Goal: Task Accomplishment & Management: Manage account settings

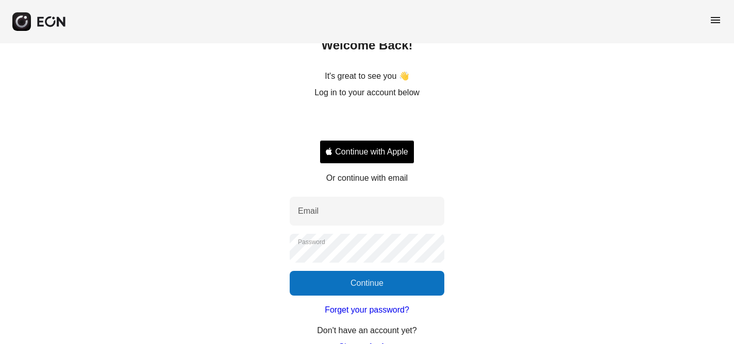
scroll to position [75, 0]
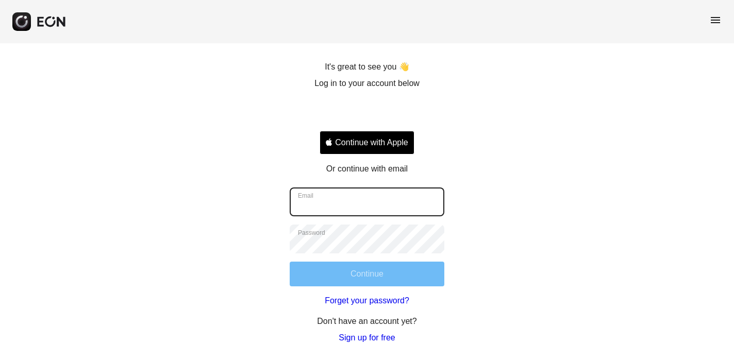
type input "**********"
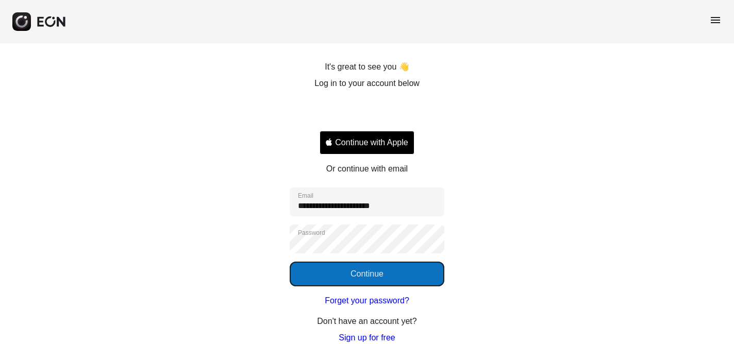
click at [375, 277] on button "Continue" at bounding box center [367, 274] width 155 height 25
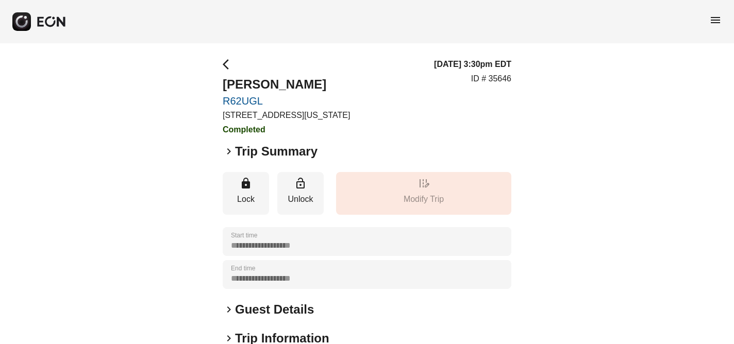
click at [716, 20] on span "menu" at bounding box center [715, 20] width 12 height 12
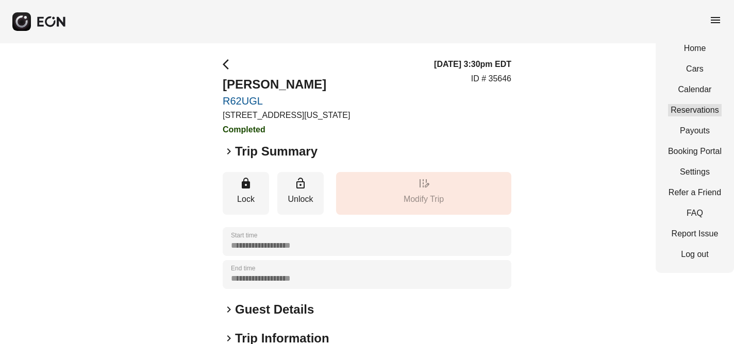
click at [706, 106] on link "Reservations" at bounding box center [695, 110] width 54 height 12
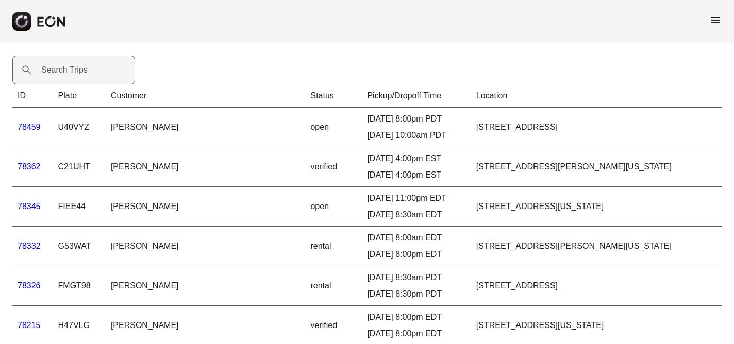
click at [53, 69] on label "Search Trips" at bounding box center [64, 70] width 46 height 12
click at [53, 69] on Trips "Search Trips" at bounding box center [73, 70] width 123 height 29
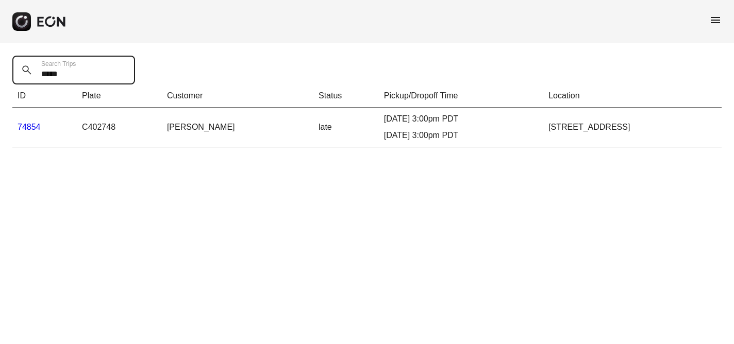
type Trips "*****"
click at [26, 126] on link "74854" at bounding box center [29, 127] width 23 height 9
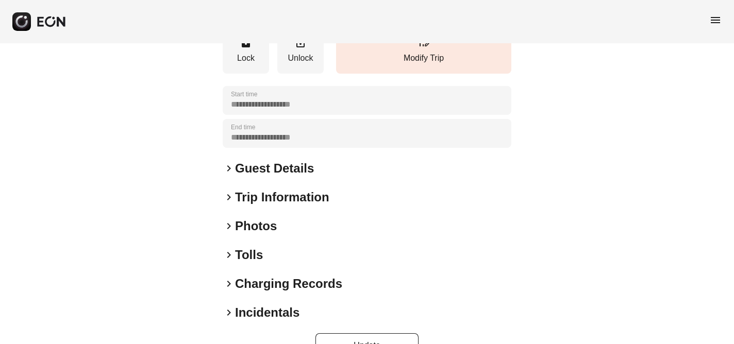
scroll to position [143, 0]
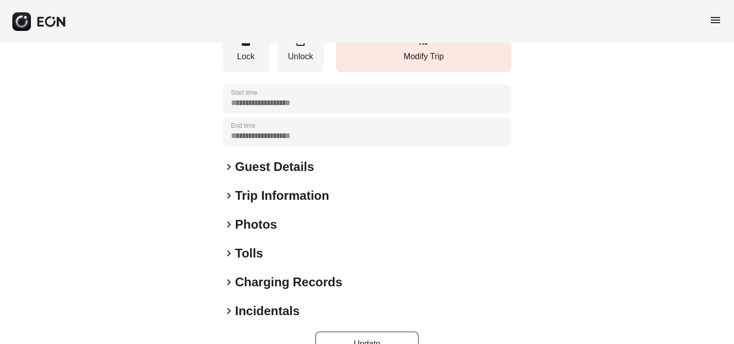
click at [228, 308] on span "keyboard_arrow_right" at bounding box center [229, 311] width 12 height 12
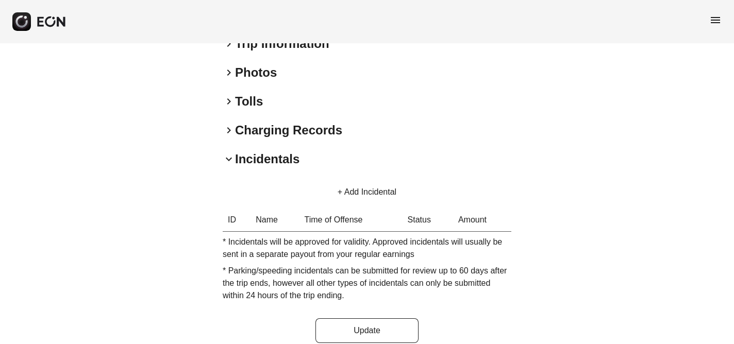
scroll to position [308, 0]
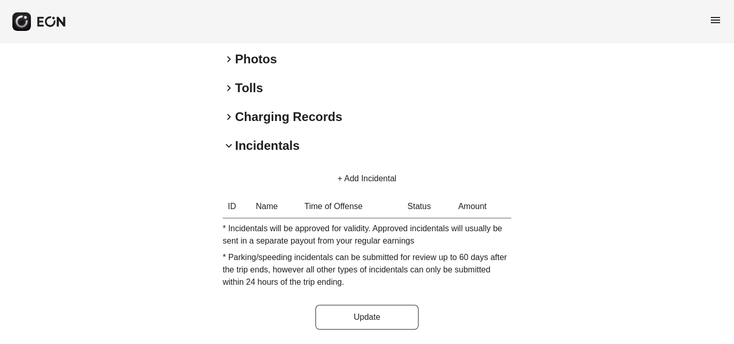
click at [341, 176] on button "+ Add Incidental" at bounding box center [367, 179] width 84 height 25
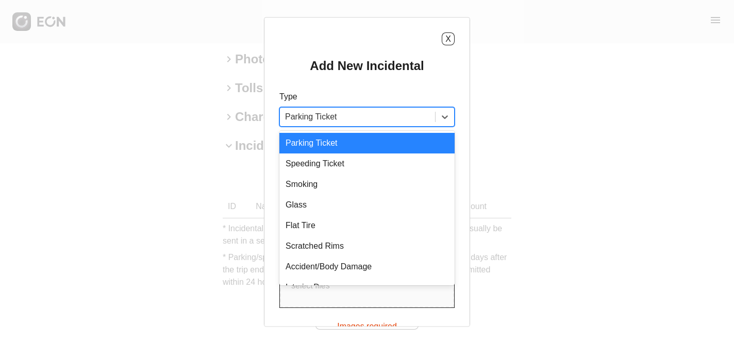
click at [370, 118] on div at bounding box center [357, 117] width 145 height 14
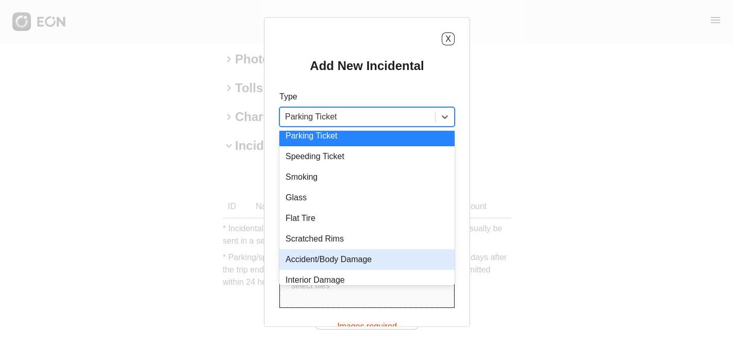
scroll to position [0, 0]
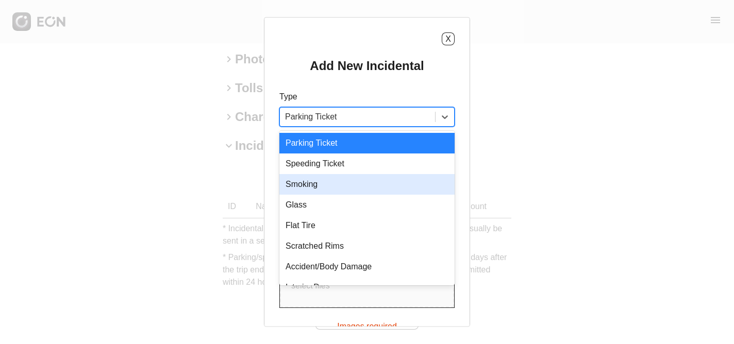
click at [312, 183] on div "Smoking" at bounding box center [366, 184] width 175 height 21
type USD "***"
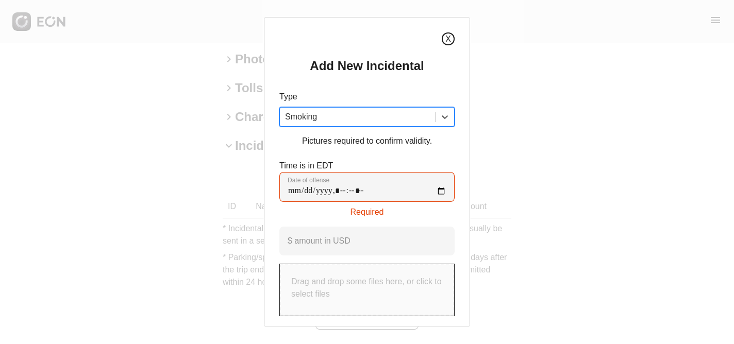
click at [452, 40] on button "X" at bounding box center [448, 38] width 13 height 13
